Goal: Find specific page/section: Find specific page/section

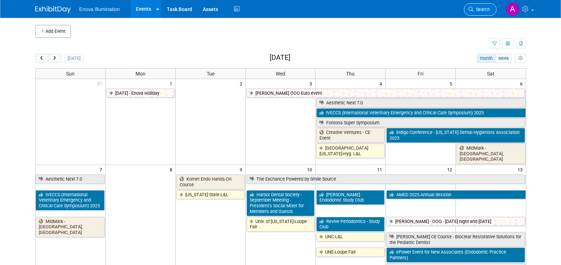
click at [481, 10] on span "Search" at bounding box center [482, 9] width 16 height 5
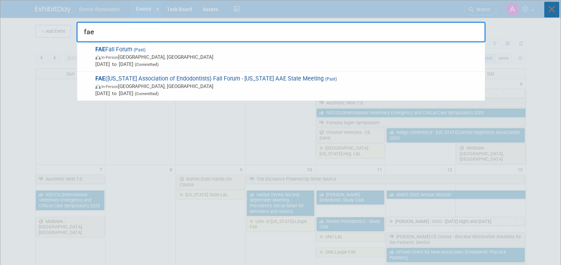
click at [552, 11] on icon at bounding box center [551, 10] width 15 height 16
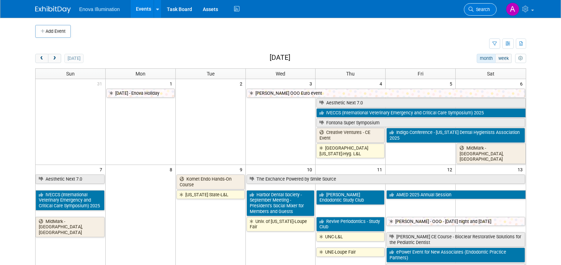
click at [482, 9] on span "Search" at bounding box center [482, 9] width 16 height 5
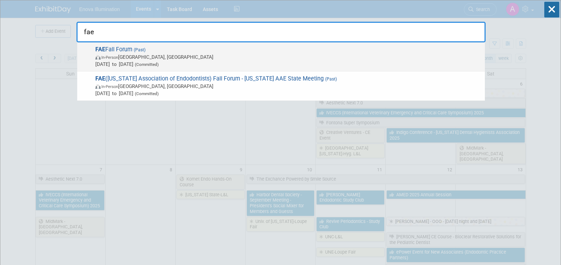
type input "fae"
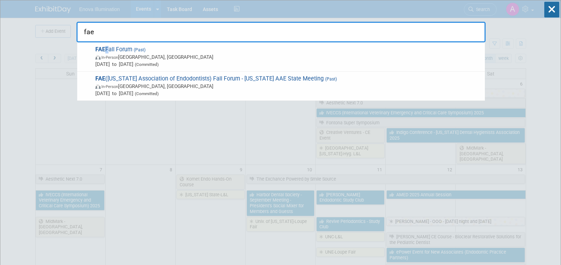
click at [106, 51] on span "FAE Fall Forum (Past) In-Person [GEOGRAPHIC_DATA], [GEOGRAPHIC_DATA] [DATE] to …" at bounding box center [287, 57] width 388 height 22
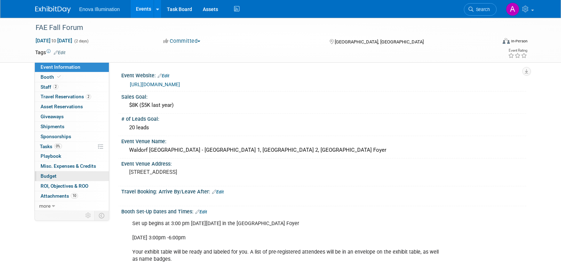
click at [49, 176] on span "Budget" at bounding box center [49, 176] width 16 height 6
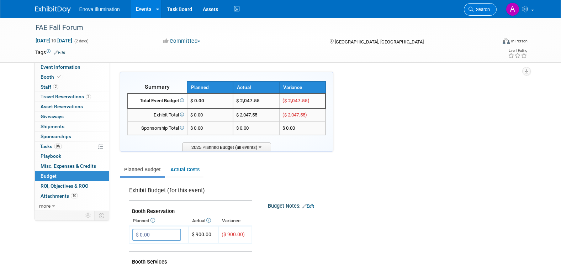
click at [480, 11] on span "Search" at bounding box center [482, 9] width 16 height 5
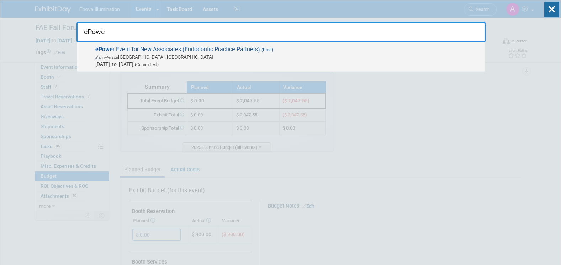
type input "ePowe"
click at [192, 47] on span "ePowe r Event for New Associates (Endodontic Practice Partners) (Past) In-Perso…" at bounding box center [287, 57] width 388 height 22
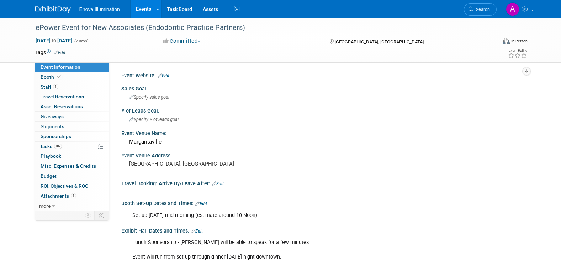
click at [105, 25] on div "ePower Event for New Associates (Endodontic Practice Partners)" at bounding box center [259, 27] width 453 height 13
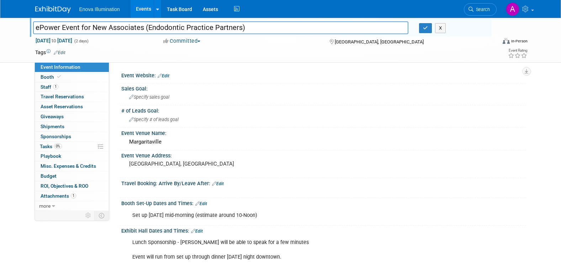
drag, startPoint x: 148, startPoint y: 27, endPoint x: 239, endPoint y: 22, distance: 91.9
click at [239, 22] on input "ePower Event for New Associates (Endodontic Practice Partners)" at bounding box center [221, 27] width 376 height 12
click at [54, 176] on span "Budget" at bounding box center [49, 176] width 16 height 6
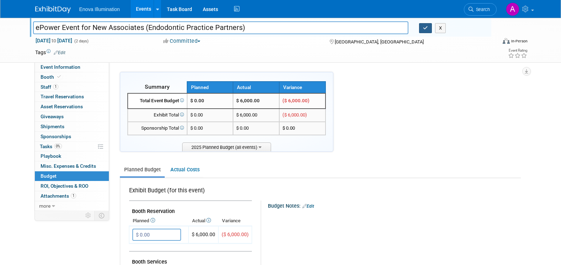
click at [424, 27] on icon "button" at bounding box center [425, 28] width 5 height 5
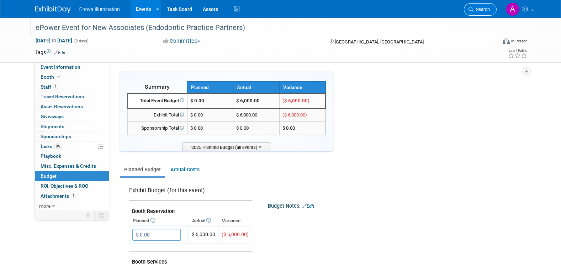
click at [488, 8] on span "Search" at bounding box center [482, 9] width 16 height 5
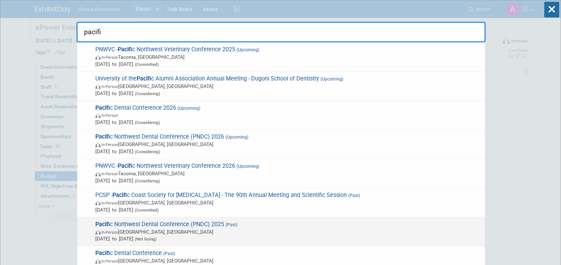
scroll to position [36, 0]
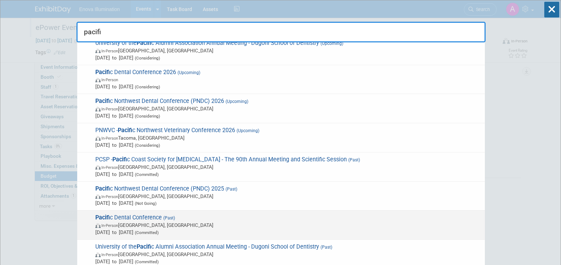
type input "pacifi"
click at [145, 220] on span "Pacifi c Dental Conference (Past) In-Person Vancouver, Canada Mar 6, 2025 to Ma…" at bounding box center [287, 225] width 388 height 22
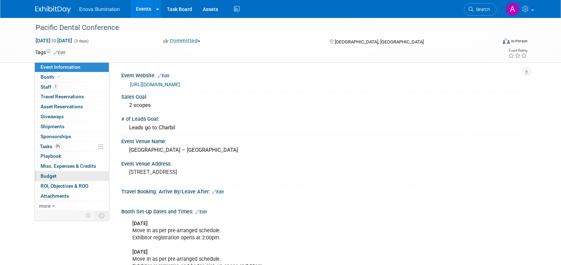
click at [67, 175] on link "Budget" at bounding box center [72, 176] width 74 height 10
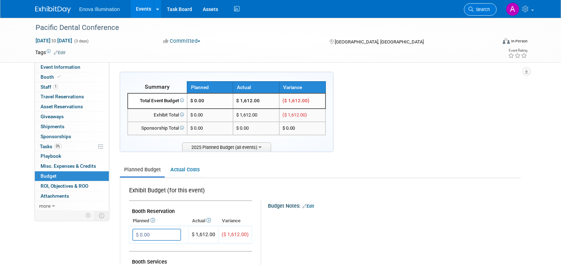
click at [479, 11] on span "Search" at bounding box center [482, 9] width 16 height 5
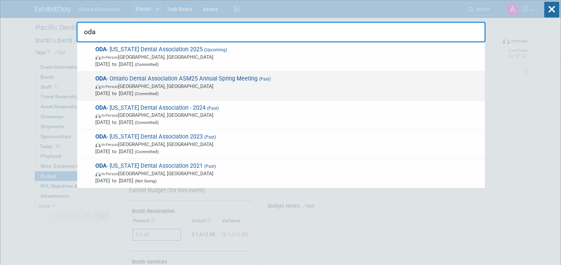
type input "oda"
click at [134, 78] on span "ODA - Ontario Dental Association ASM25 Annual Spring Meeting (Past) In-Person T…" at bounding box center [287, 86] width 388 height 22
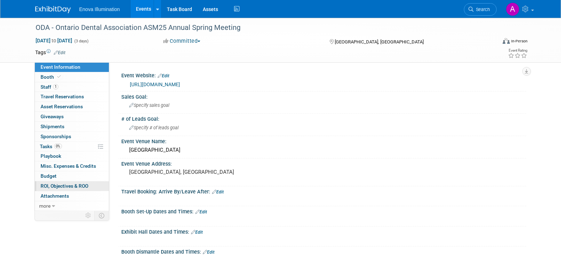
click at [73, 181] on link "0 ROI, Objectives & ROO 0" at bounding box center [72, 186] width 74 height 10
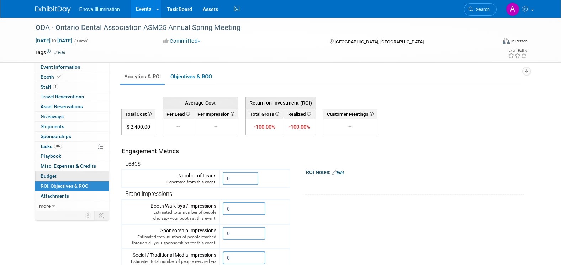
click at [73, 178] on link "Budget" at bounding box center [72, 176] width 74 height 10
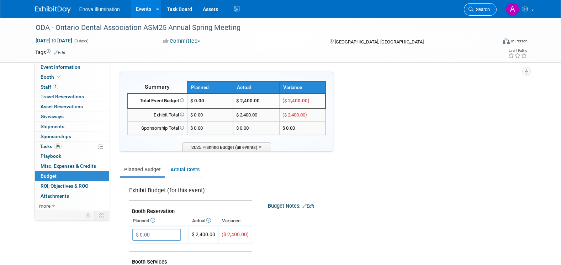
click at [480, 7] on span "Search" at bounding box center [482, 9] width 16 height 5
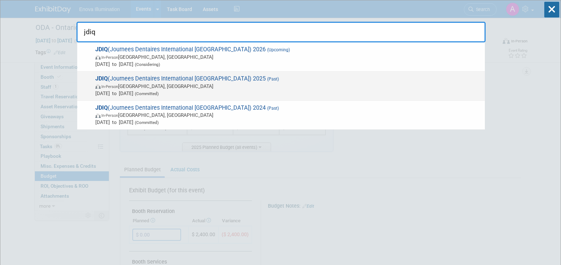
type input "jdiq"
click at [213, 80] on span "JDIQ (Journees Dentaires International Quebec) 2025 (Past) In-Person Montréal, …" at bounding box center [287, 86] width 388 height 22
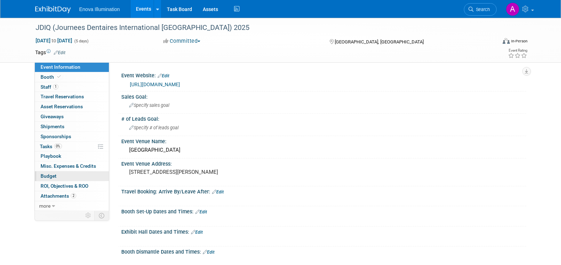
click at [65, 179] on link "Budget" at bounding box center [72, 176] width 74 height 10
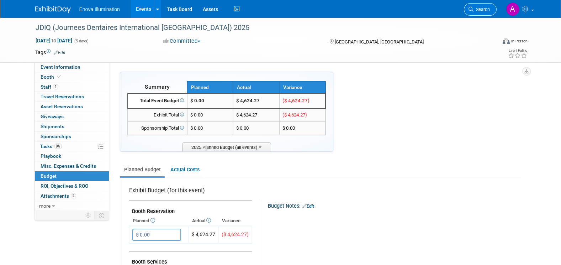
click at [485, 7] on span "Search" at bounding box center [482, 9] width 16 height 5
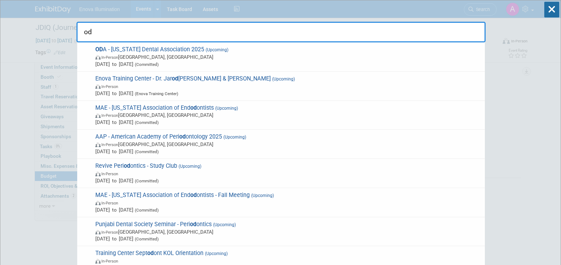
type input "o"
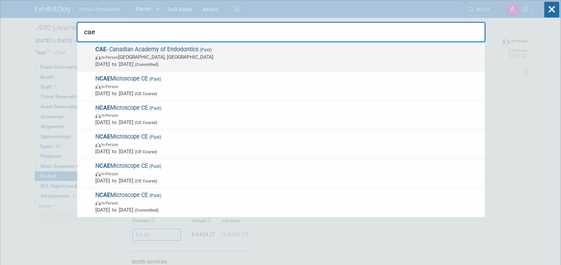
type input "cae"
click at [179, 50] on span "CAE - Canadian Academy of Endodontics (Past) In-Person Charlottetown, Canada Au…" at bounding box center [287, 57] width 388 height 22
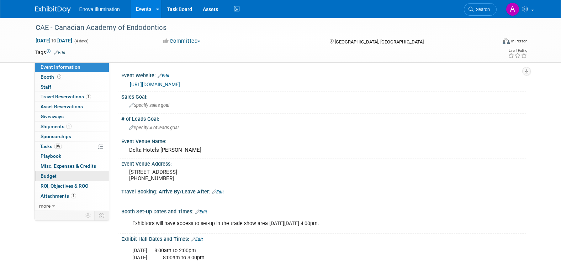
click at [64, 178] on link "Budget" at bounding box center [72, 176] width 74 height 10
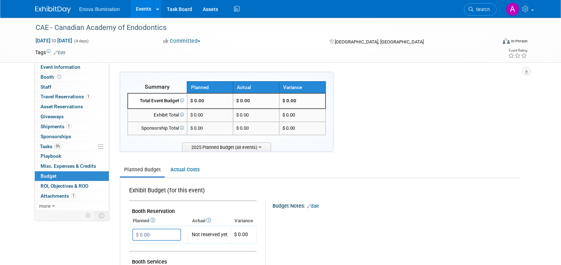
click at [479, 9] on span "Search" at bounding box center [482, 9] width 16 height 5
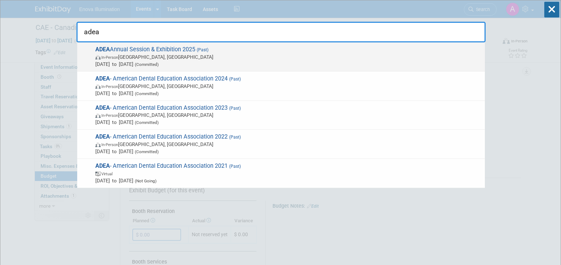
type input "adea"
click at [165, 50] on span "ADEA Annual Session & Exhibition 2025 (Past) In-Person Forest Heights, MD Mar 9…" at bounding box center [287, 57] width 388 height 22
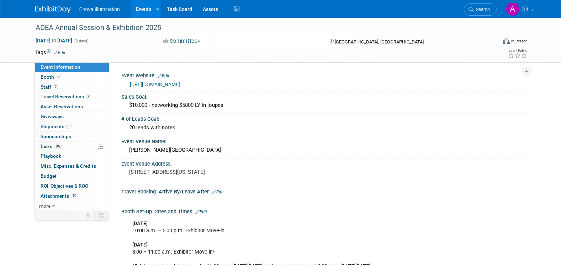
click at [154, 85] on link "https://www.adea.org/2025/" at bounding box center [155, 84] width 50 height 6
click at [478, 8] on span "Search" at bounding box center [482, 9] width 16 height 5
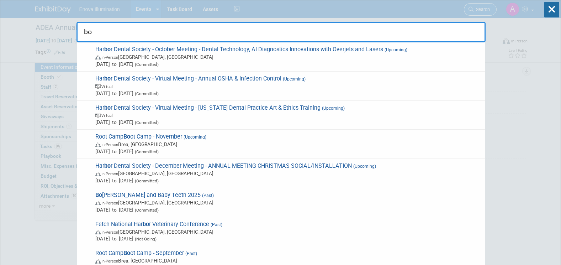
type input "b"
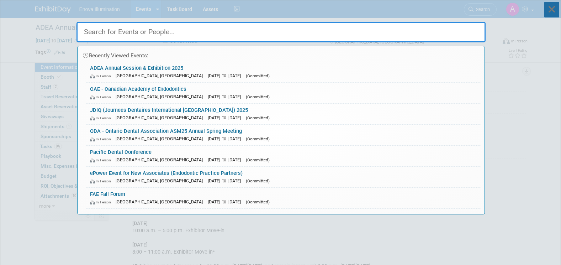
click at [556, 11] on icon at bounding box center [551, 10] width 15 height 16
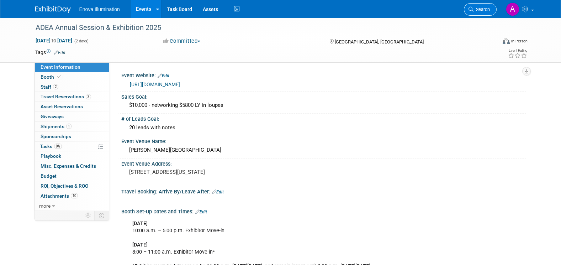
click at [483, 7] on span "Search" at bounding box center [482, 9] width 16 height 5
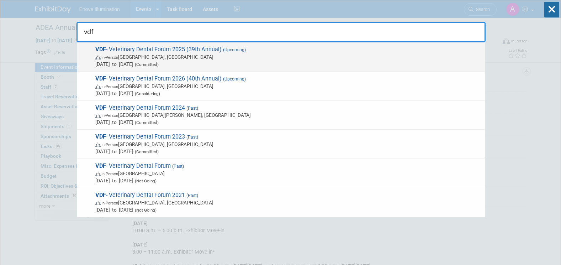
type input "vdf"
click at [136, 48] on span "VDF - Veterinary Dental Forum 2025 (39th Annual) (Upcoming) In-Person San Anton…" at bounding box center [287, 57] width 388 height 22
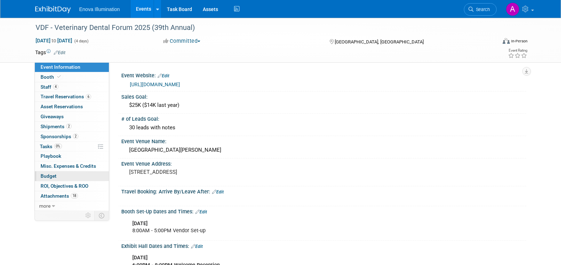
click at [62, 175] on link "Budget" at bounding box center [72, 176] width 74 height 10
